Goal: Obtain resource: Download file/media

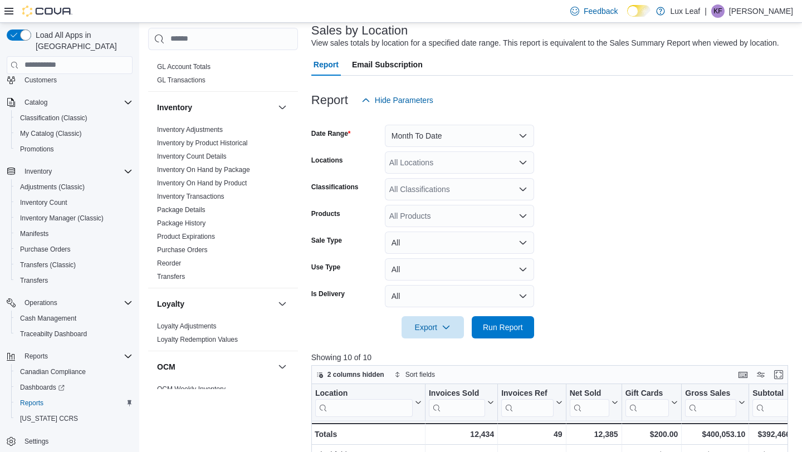
scroll to position [259, 0]
click at [228, 183] on link "Inventory On Hand by Product" at bounding box center [202, 184] width 90 height 8
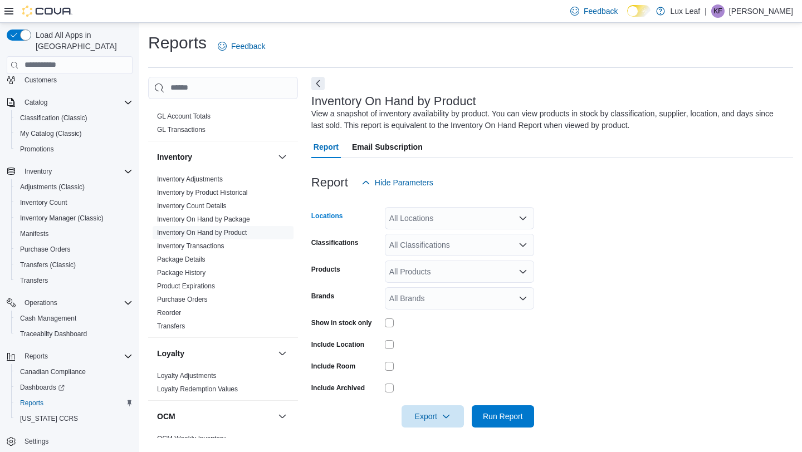
click at [432, 216] on div "All Locations" at bounding box center [459, 218] width 149 height 22
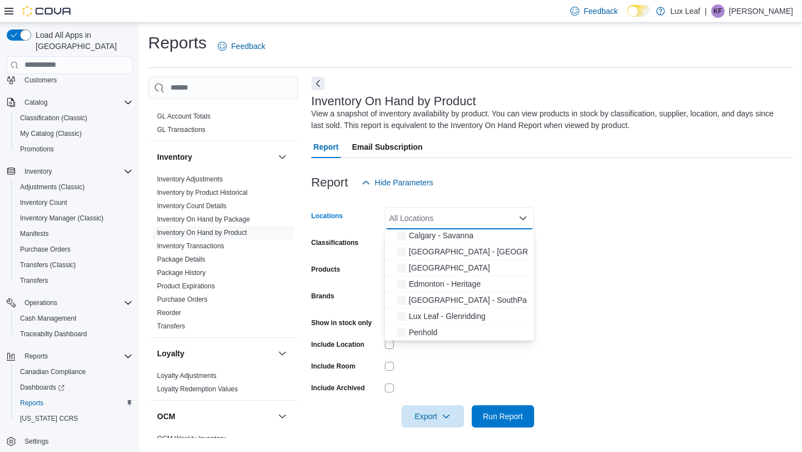
scroll to position [73, 0]
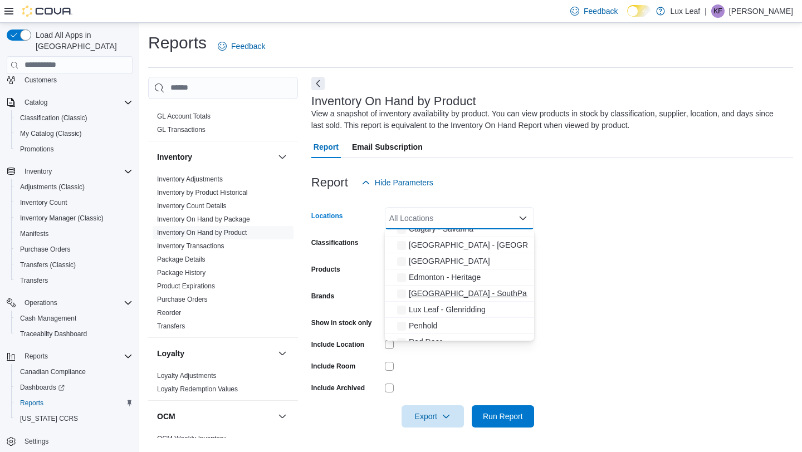
click at [466, 294] on span "[GEOGRAPHIC_DATA] - SouthPark" at bounding box center [471, 293] width 125 height 11
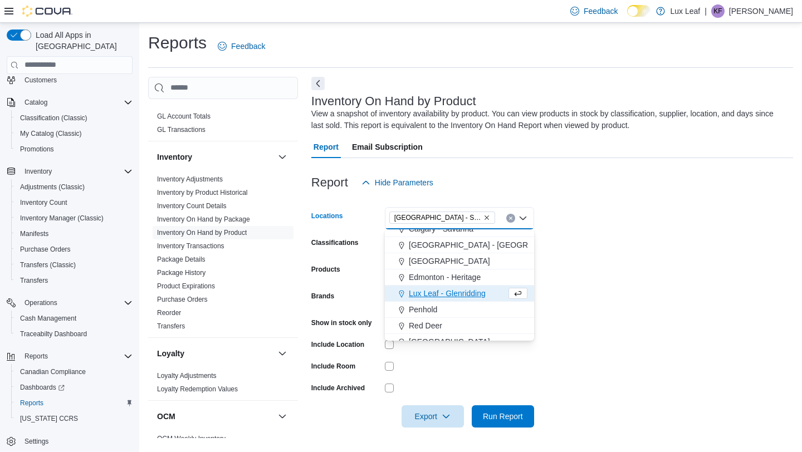
click at [614, 262] on form "Locations [GEOGRAPHIC_DATA] - [GEOGRAPHIC_DATA] Combo box. Selected. [GEOGRAPHI…" at bounding box center [552, 311] width 482 height 234
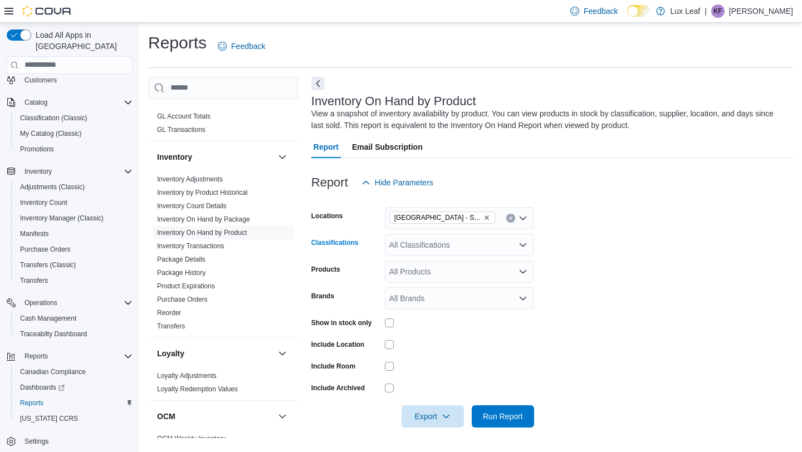
click at [437, 255] on div "All Classifications" at bounding box center [459, 245] width 149 height 22
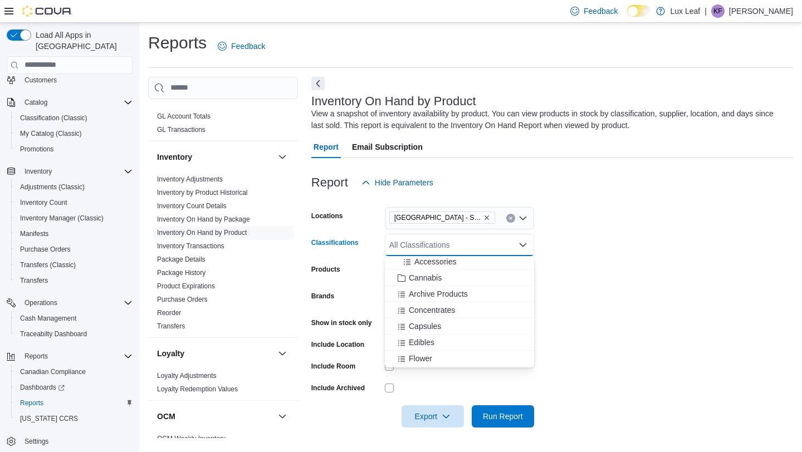
scroll to position [325, 0]
click at [455, 358] on span "Infused Pre-Rolls" at bounding box center [439, 359] width 60 height 11
click at [419, 333] on span "Edibles" at bounding box center [422, 331] width 26 height 11
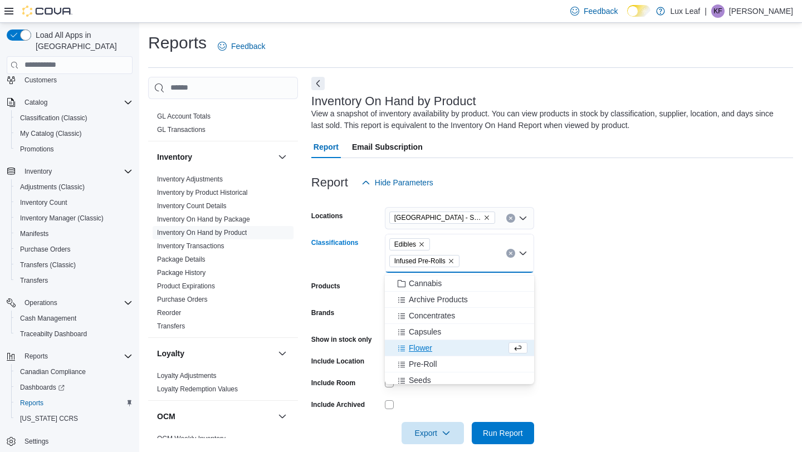
click at [673, 233] on form "Locations [GEOGRAPHIC_DATA] - SouthPark Classifications Edibles Infused Pre-Rol…" at bounding box center [552, 319] width 482 height 251
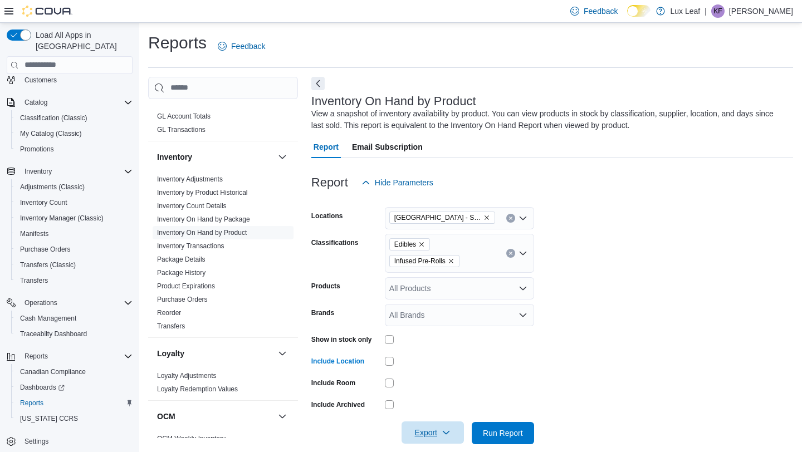
click at [422, 428] on span "Export" at bounding box center [432, 433] width 49 height 22
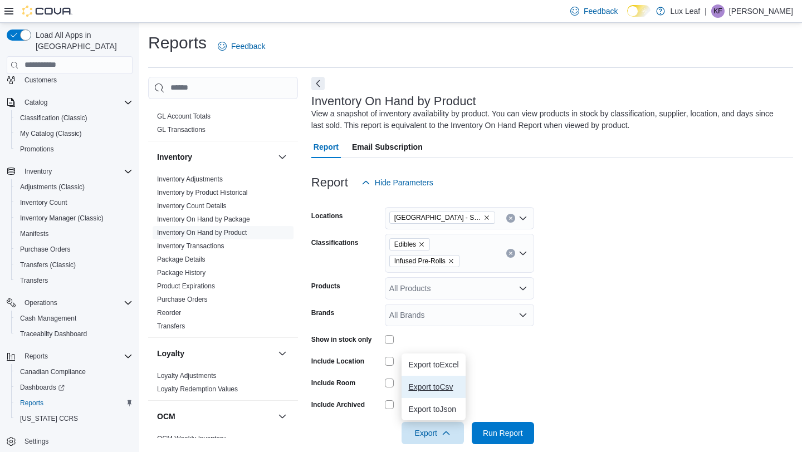
click at [435, 388] on span "Export to Csv" at bounding box center [433, 387] width 50 height 9
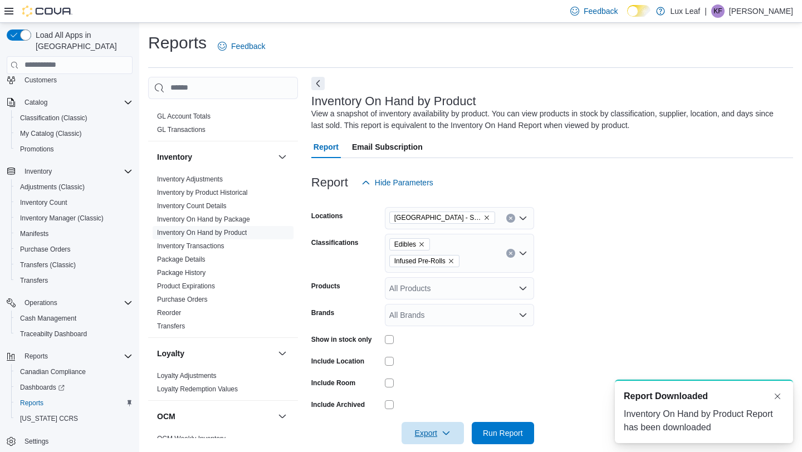
scroll to position [0, 0]
